Goal: Task Accomplishment & Management: Use online tool/utility

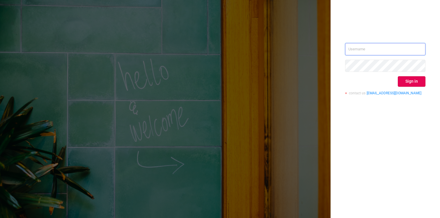
click at [373, 53] on input "text" at bounding box center [385, 49] width 80 height 12
type input "[PERSON_NAME][EMAIL_ADDRESS][DOMAIN_NAME]"
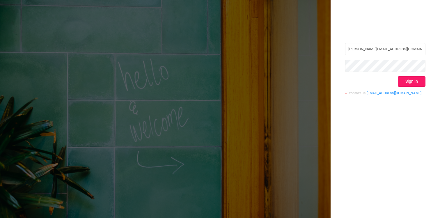
click at [415, 78] on button "Sign in" at bounding box center [412, 81] width 28 height 10
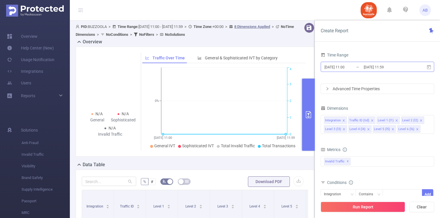
click at [377, 65] on input "[DATE] 11:59" at bounding box center [386, 67] width 47 height 8
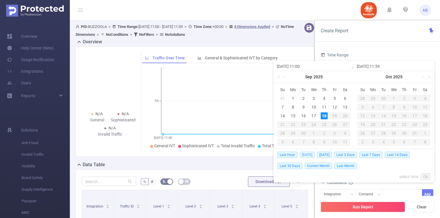
click at [306, 152] on span "[DATE]" at bounding box center [307, 155] width 15 height 6
type input "[DATE] 00:00"
type input "[DATE] 23:59"
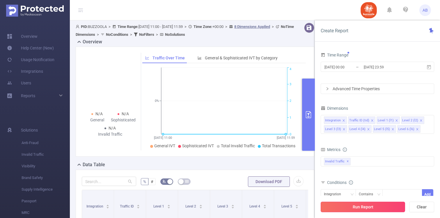
click at [362, 205] on button "Run Report" at bounding box center [363, 207] width 84 height 10
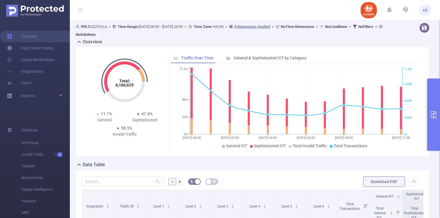
click at [435, 112] on icon "primary" at bounding box center [433, 114] width 5 height 7
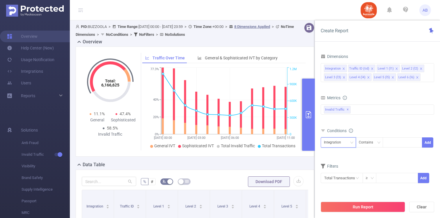
click at [333, 141] on div "Integration" at bounding box center [334, 143] width 21 height 10
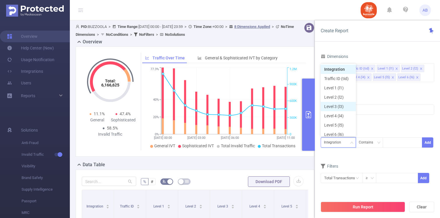
scroll to position [3, 0]
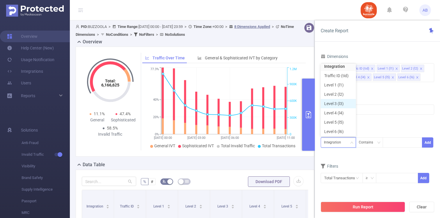
click at [342, 104] on li "Level 3 (l3)" at bounding box center [338, 103] width 35 height 9
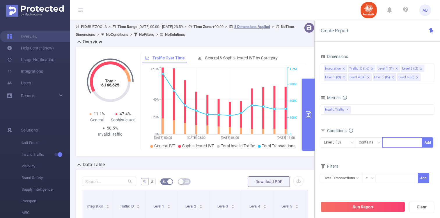
click at [404, 143] on div at bounding box center [402, 143] width 33 height 10
paste input "1242307"
type input "1242307"
click at [395, 158] on li "1242307" at bounding box center [402, 154] width 40 height 9
click at [427, 144] on button "Add" at bounding box center [427, 142] width 11 height 10
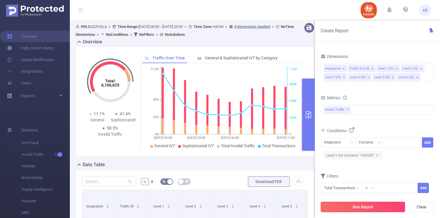
click at [371, 206] on button "Run Report" at bounding box center [363, 207] width 84 height 10
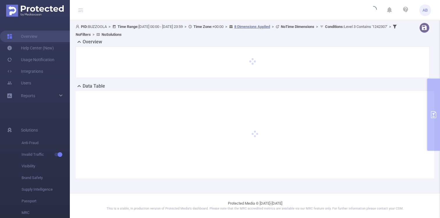
scroll to position [0, 0]
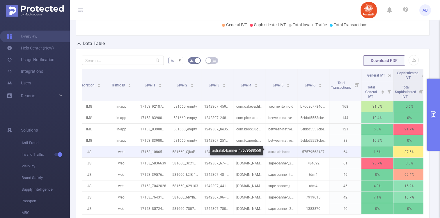
scroll to position [177, 0]
